Goal: Browse casually: Explore the website without a specific task or goal

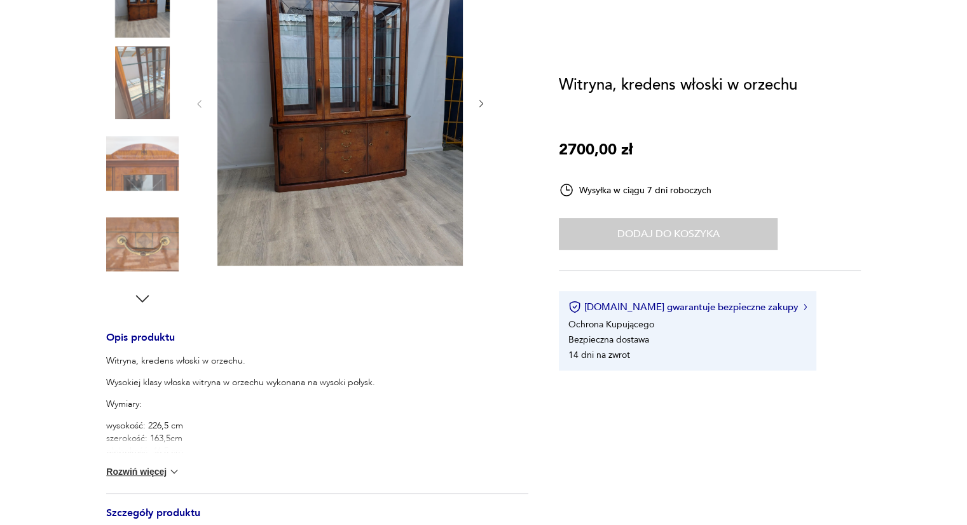
click at [285, 146] on img at bounding box center [339, 103] width 245 height 326
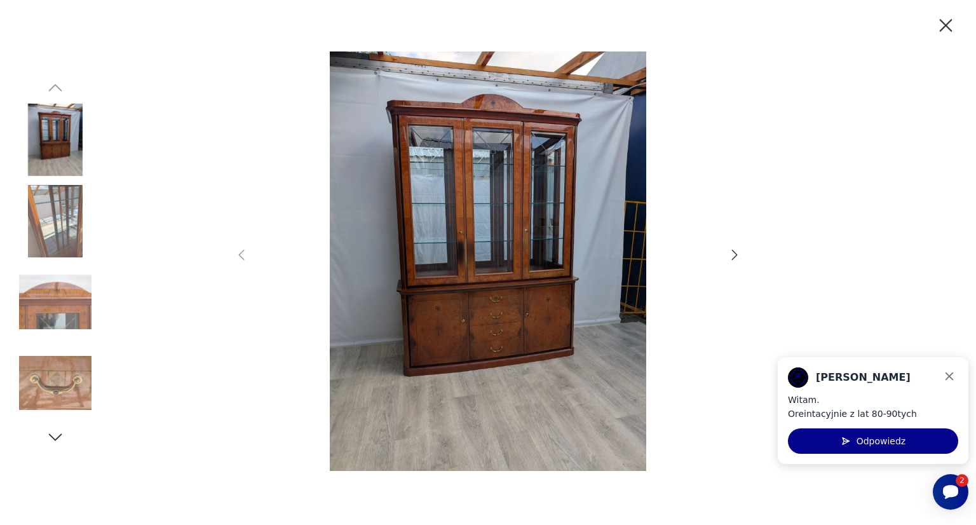
click at [38, 210] on img at bounding box center [55, 221] width 72 height 72
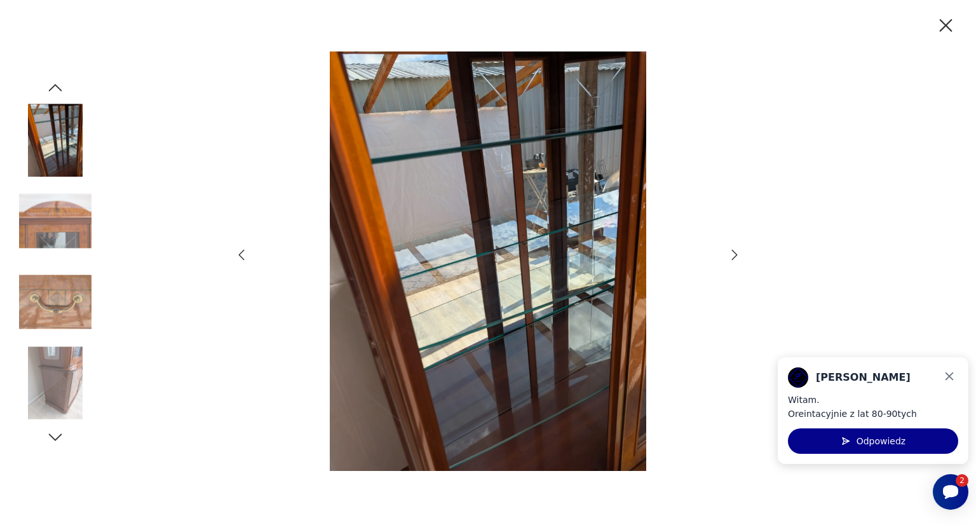
click at [41, 365] on img at bounding box center [55, 383] width 72 height 72
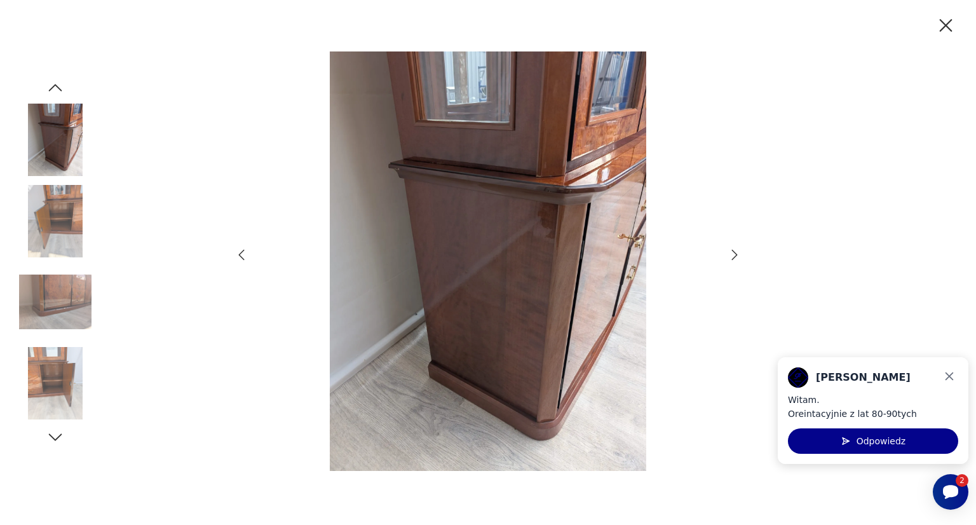
click at [45, 437] on div at bounding box center [55, 262] width 72 height 369
click at [55, 438] on icon "button" at bounding box center [55, 437] width 19 height 19
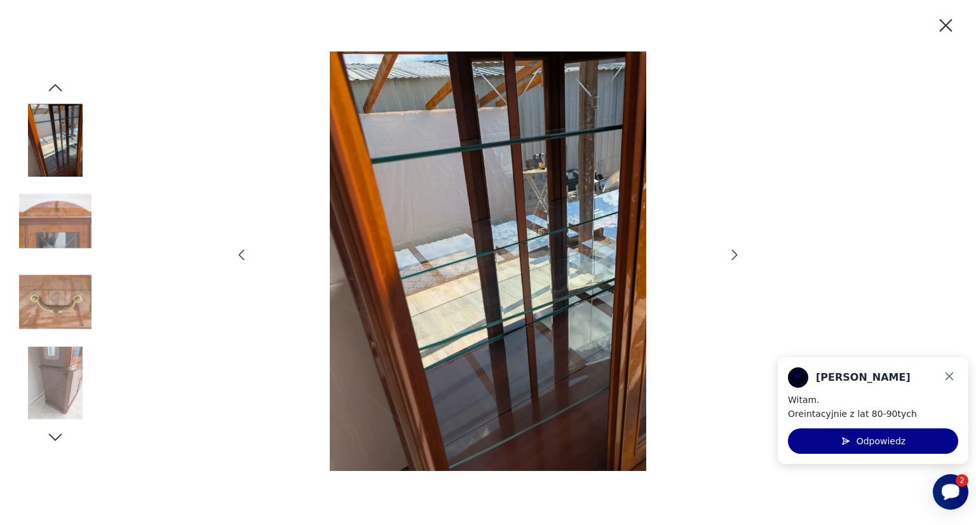
click at [948, 486] on iframe at bounding box center [951, 492] width 36 height 36
